Goal: Transaction & Acquisition: Purchase product/service

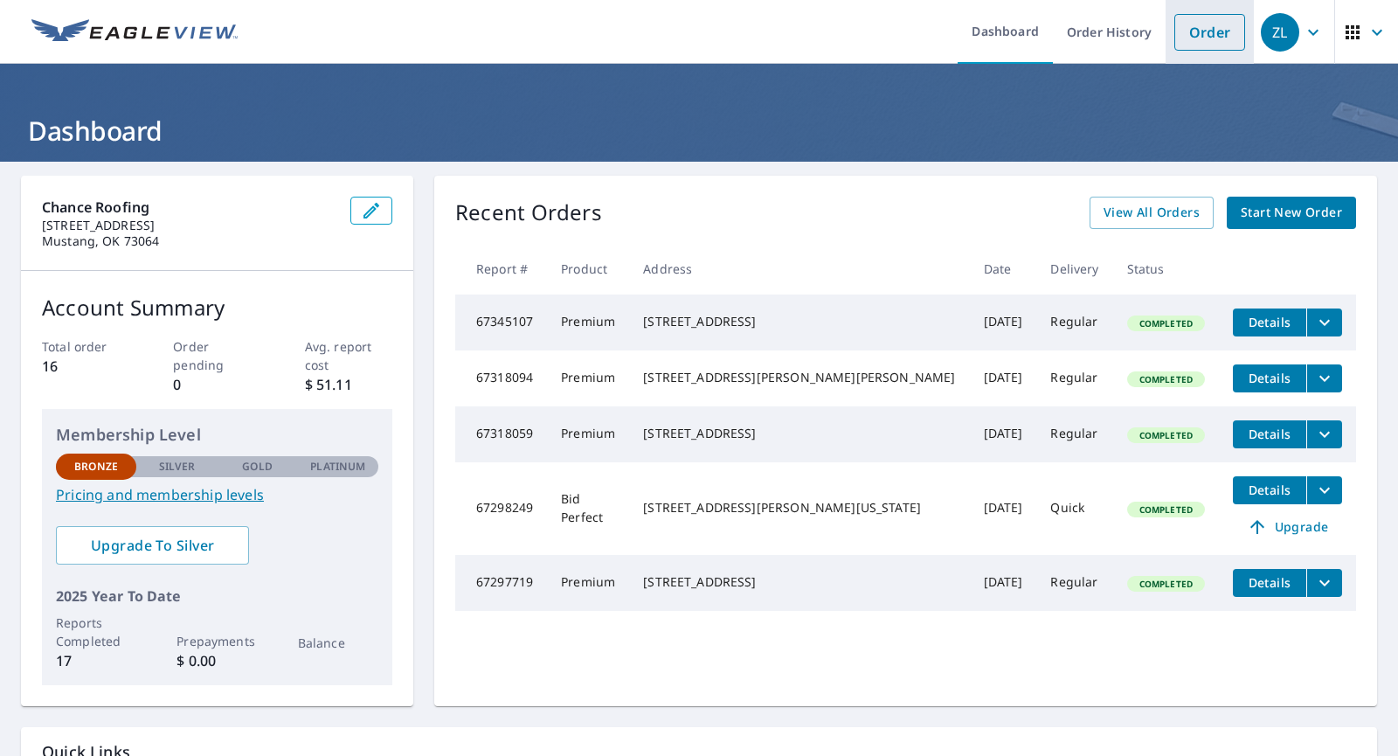
click at [1174, 38] on link "Order" at bounding box center [1209, 32] width 71 height 37
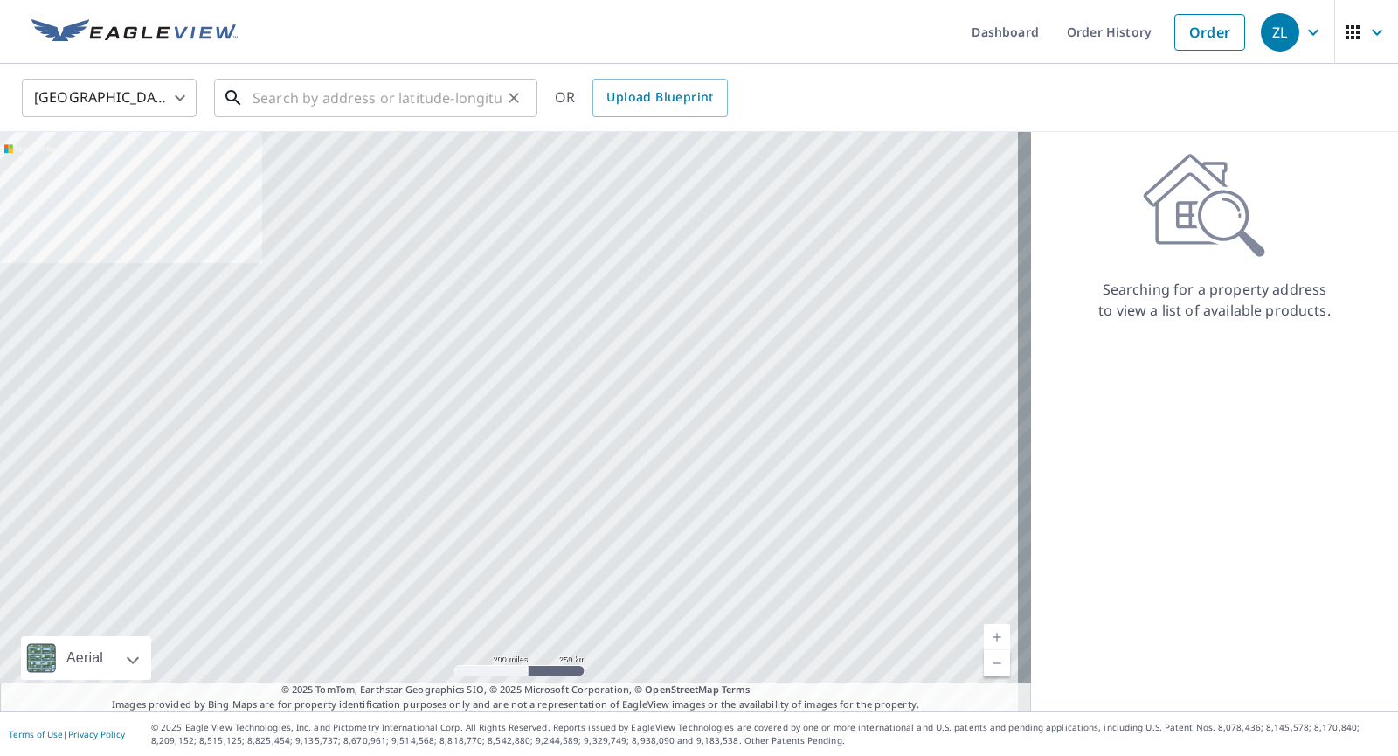
click at [384, 97] on input "text" at bounding box center [376, 97] width 249 height 49
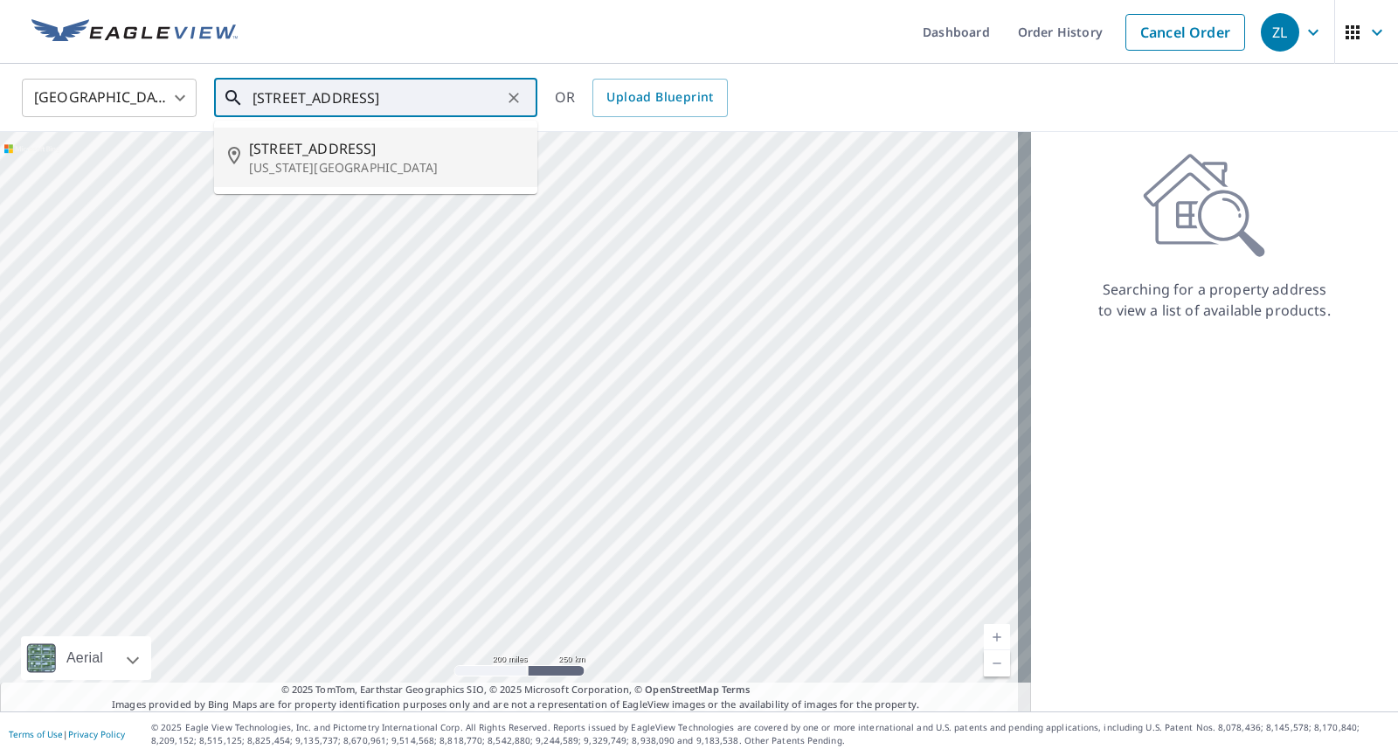
click at [370, 160] on p "[US_STATE][GEOGRAPHIC_DATA]" at bounding box center [386, 167] width 274 height 17
type input "[STREET_ADDRESS][US_STATE]"
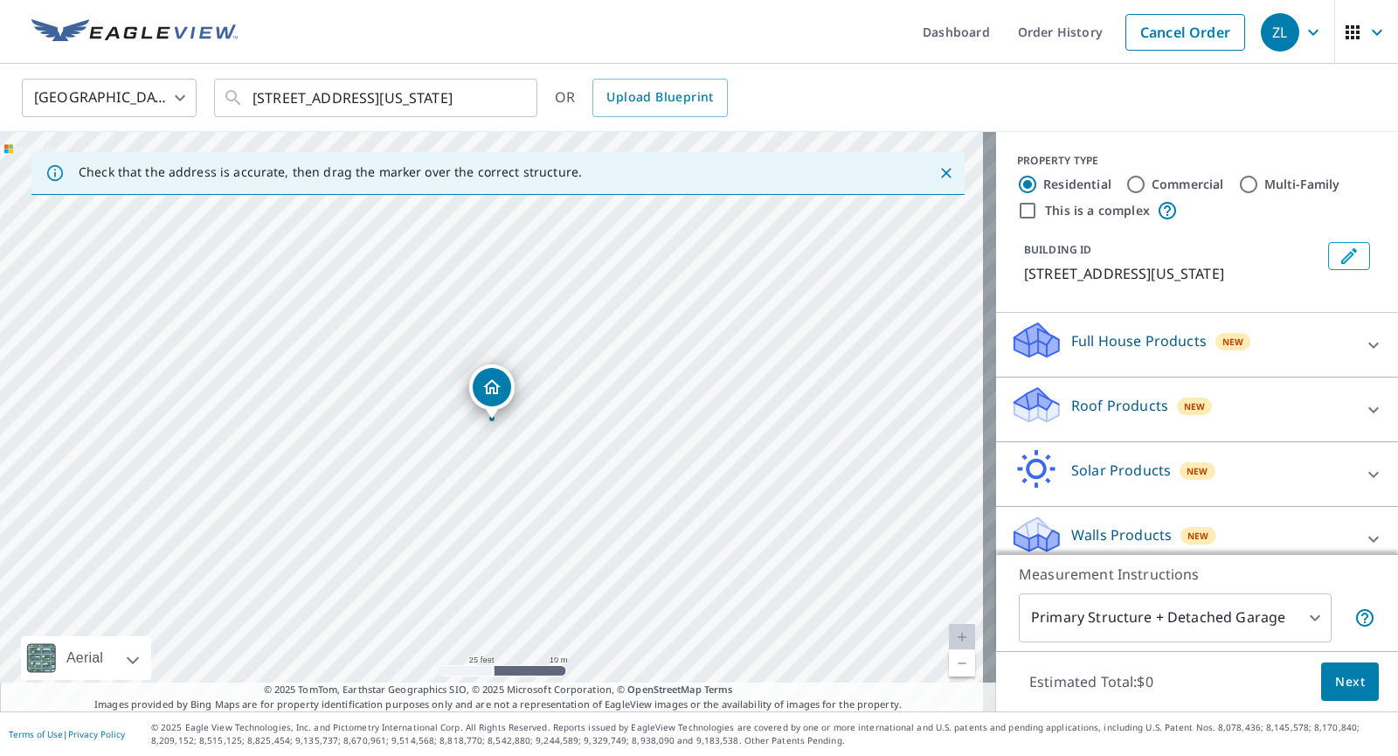
click at [1270, 424] on div "Roof Products New" at bounding box center [1181, 409] width 342 height 50
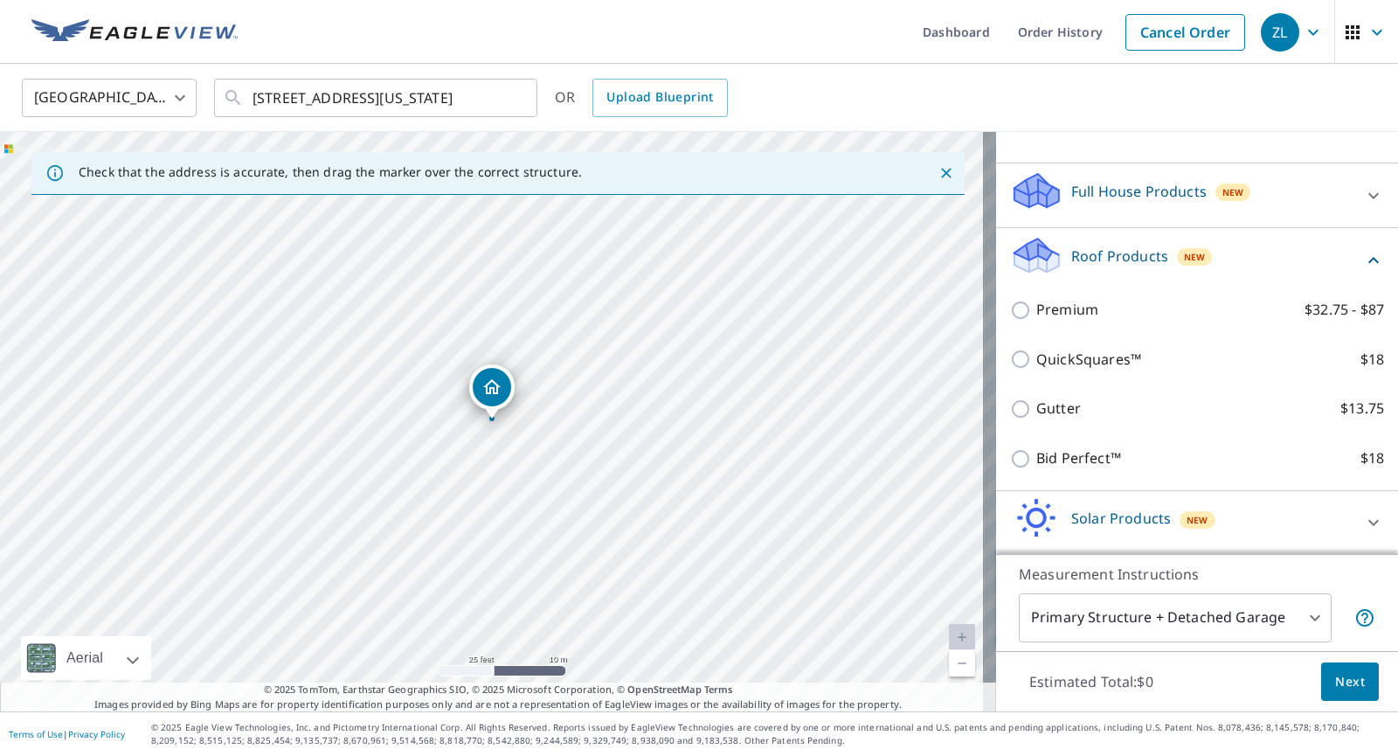
scroll to position [175, 0]
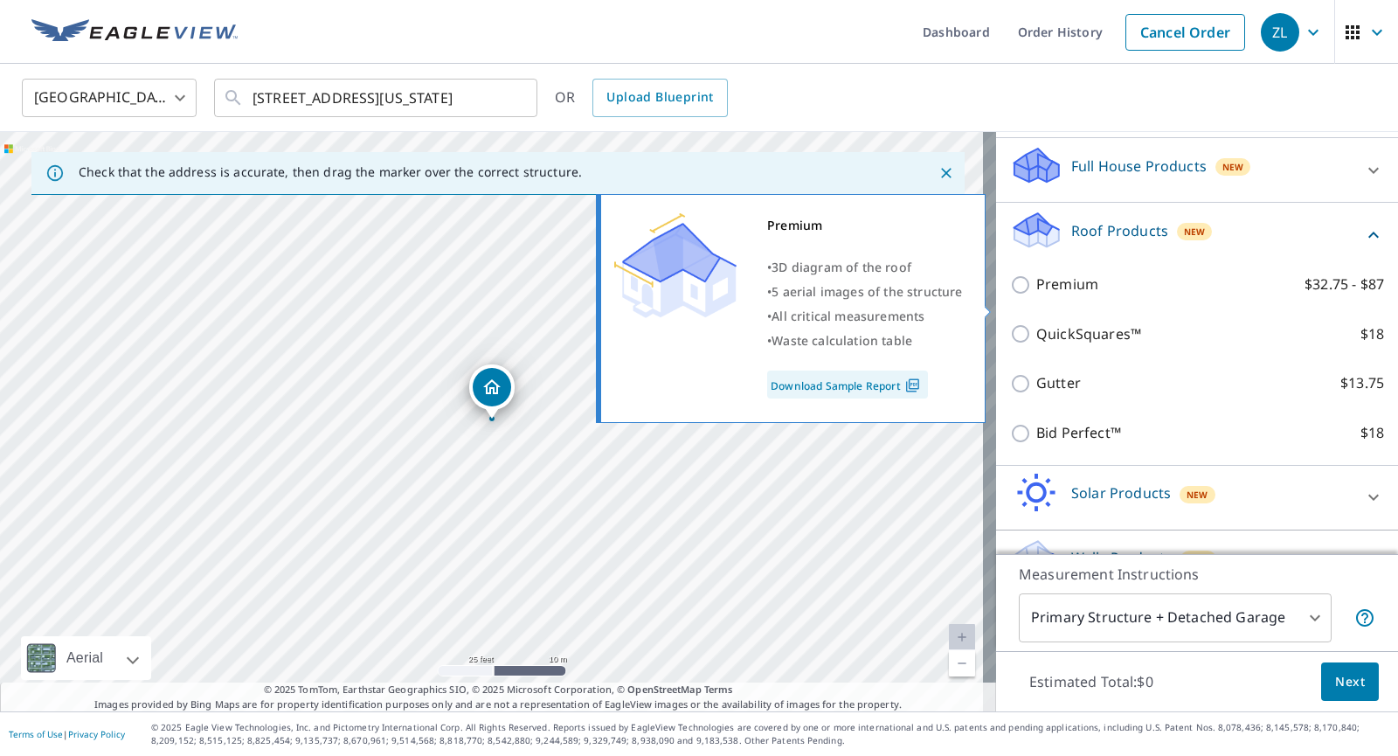
click at [1069, 295] on p "Premium" at bounding box center [1067, 284] width 62 height 22
click at [1036, 295] on input "Premium $32.75 - $87" at bounding box center [1023, 284] width 26 height 21
checkbox input "true"
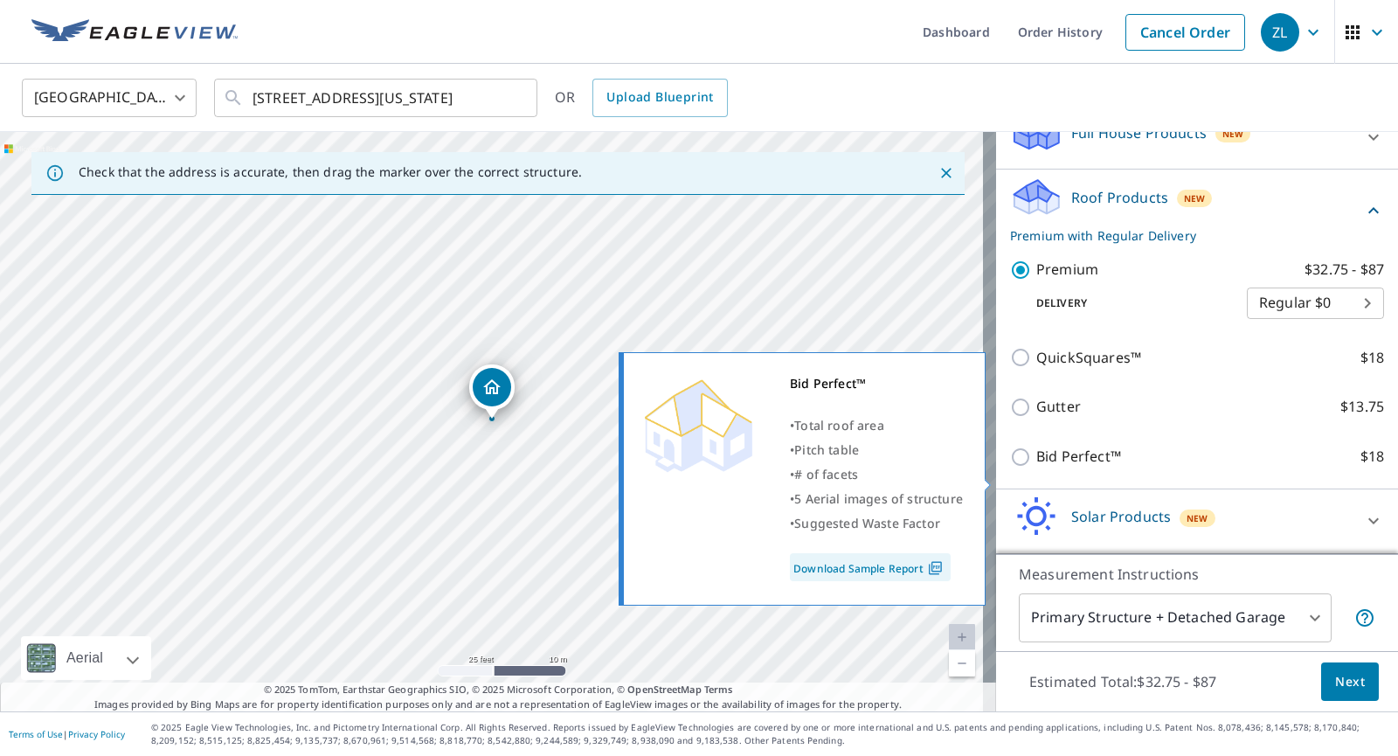
scroll to position [295, 0]
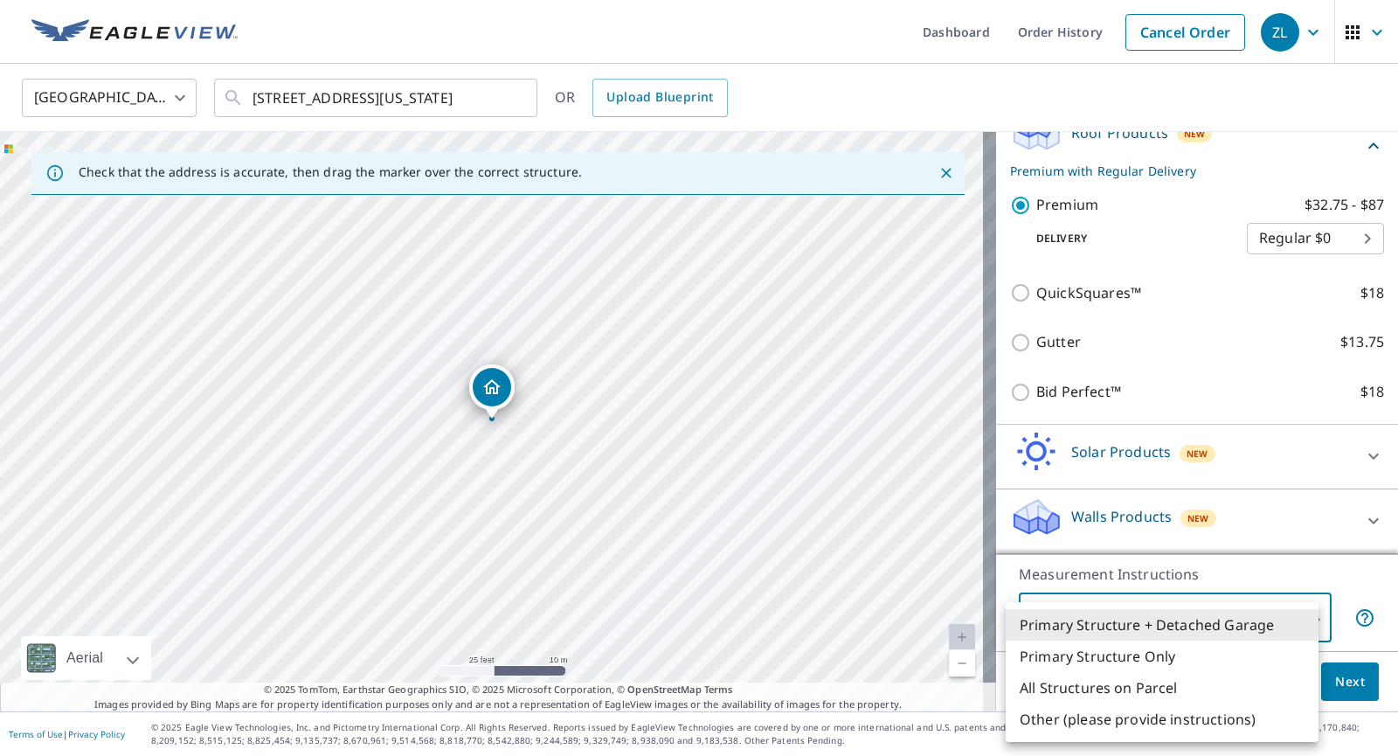
click at [1252, 617] on body "ZL ZL Dashboard Order History Cancel Order ZL [GEOGRAPHIC_DATA] [GEOGRAPHIC_DAT…" at bounding box center [699, 378] width 1398 height 756
click at [1168, 654] on li "Primary Structure Only" at bounding box center [1162, 655] width 313 height 31
type input "2"
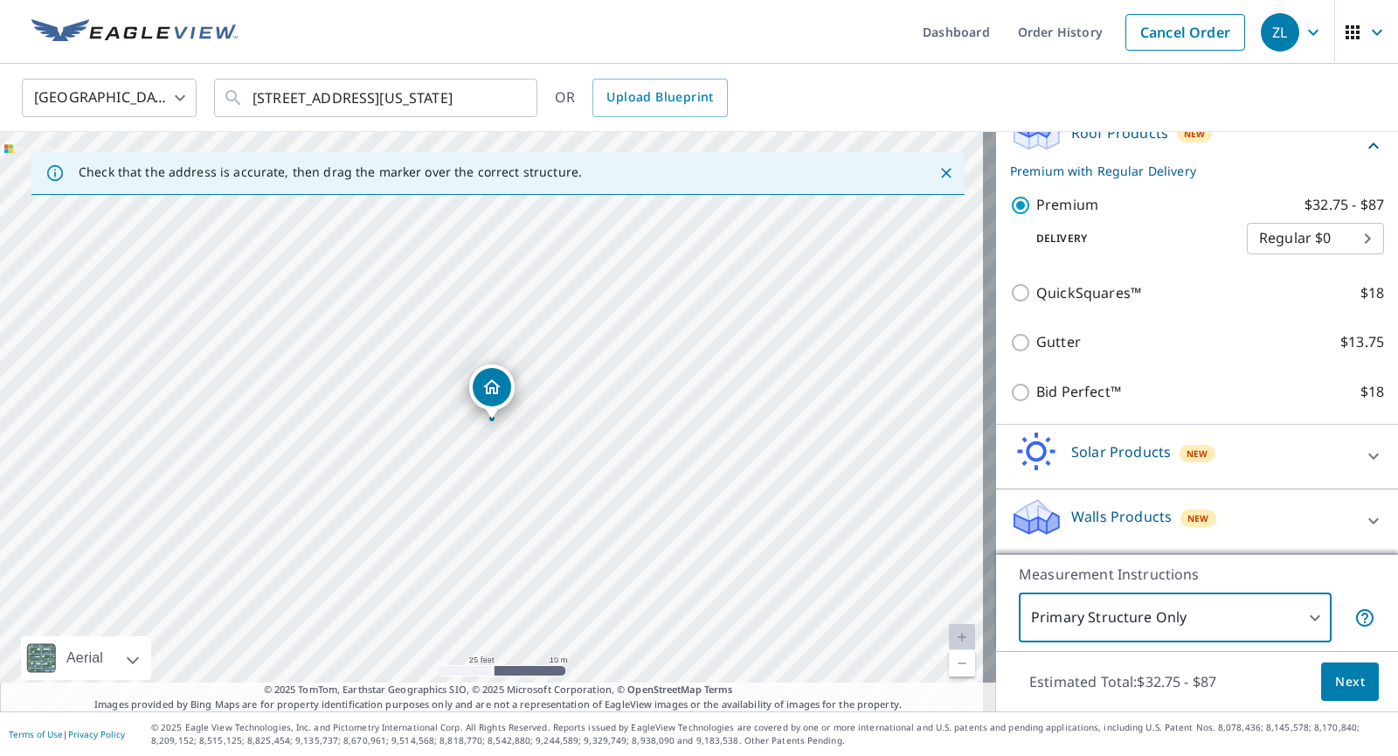
click at [1344, 687] on span "Next" at bounding box center [1350, 682] width 30 height 22
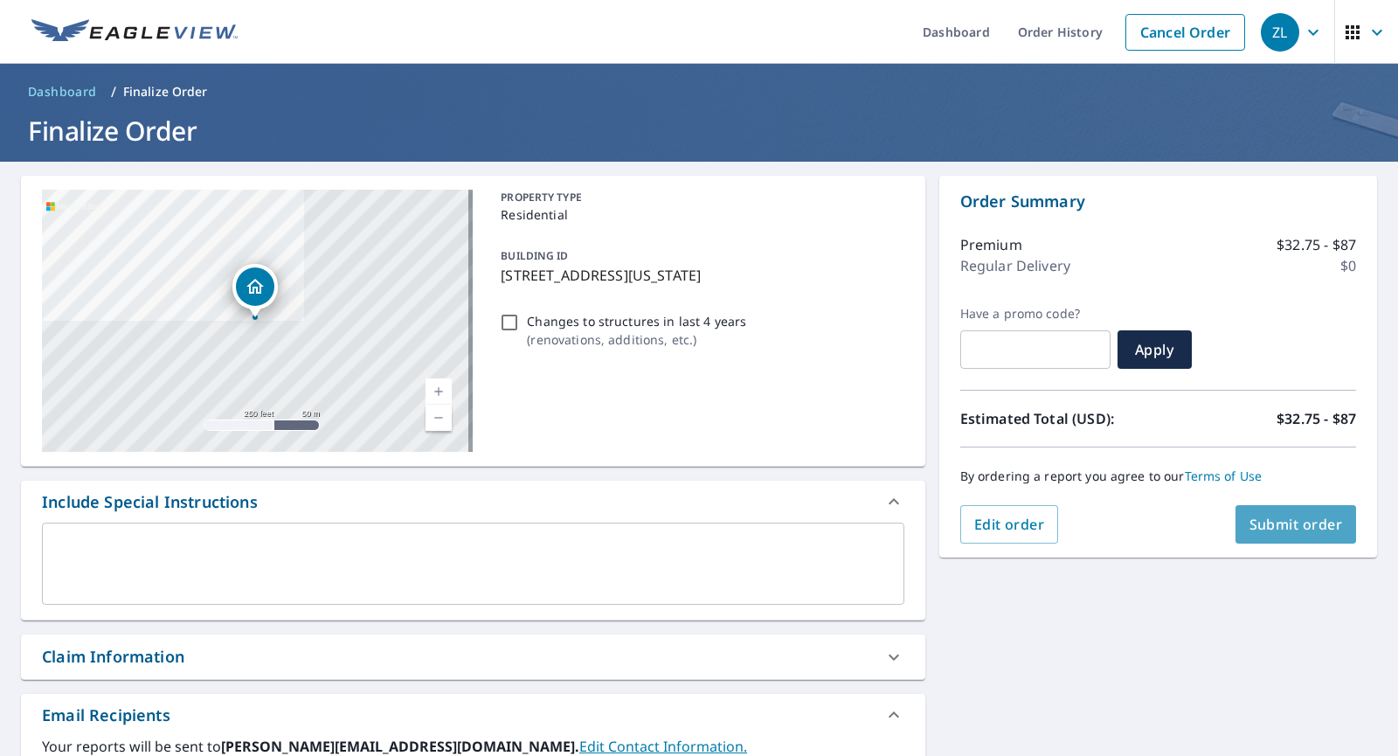
click at [1284, 522] on span "Submit order" at bounding box center [1295, 524] width 93 height 19
